Goal: Transaction & Acquisition: Purchase product/service

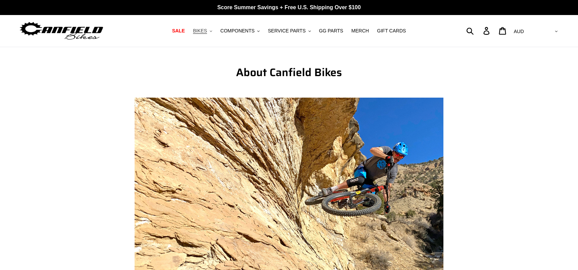
click at [212, 31] on icon "button" at bounding box center [211, 30] width 2 height 1
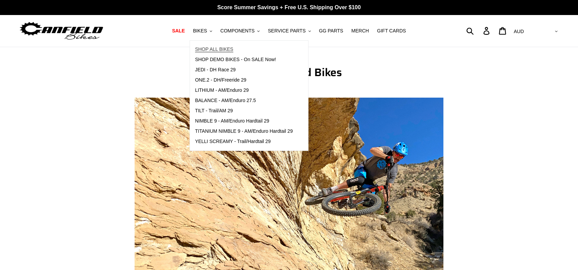
click at [232, 48] on span "SHOP ALL BIKES" at bounding box center [214, 49] width 38 height 6
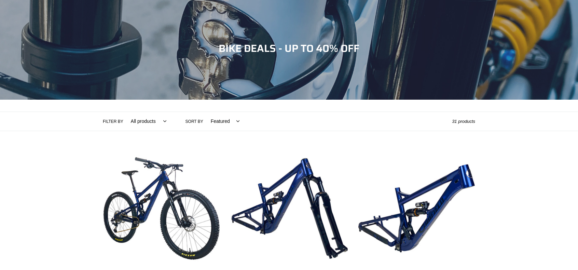
scroll to position [68, 0]
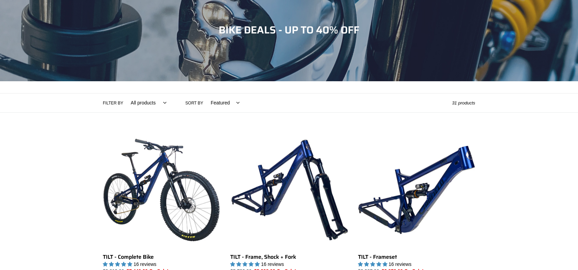
click at [220, 103] on select "Featured Best selling Alphabetically, A-Z Alphabetically, Z-A Price, low to hig…" at bounding box center [224, 103] width 38 height 19
select select "price-descending"
click at [205, 94] on select "Featured Best selling Alphabetically, A-Z Alphabetically, Z-A Price, low to hig…" at bounding box center [224, 103] width 38 height 19
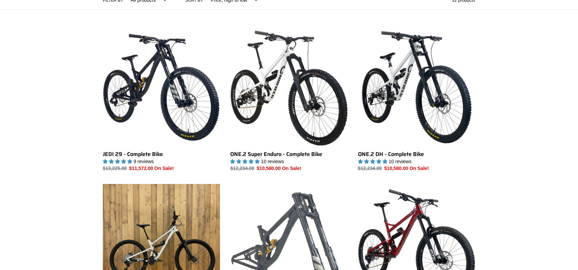
scroll to position [171, 0]
